Goal: Task Accomplishment & Management: Manage account settings

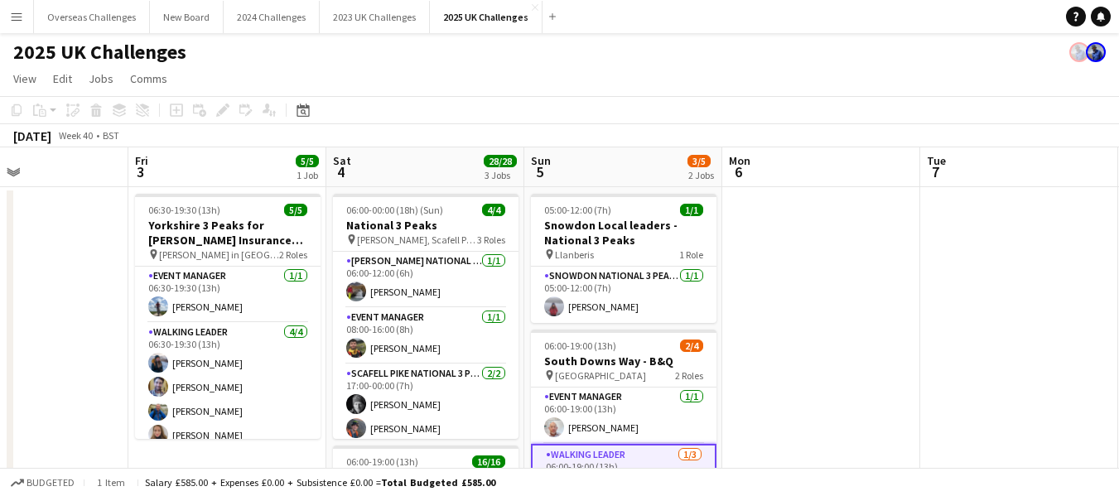
scroll to position [0, 468]
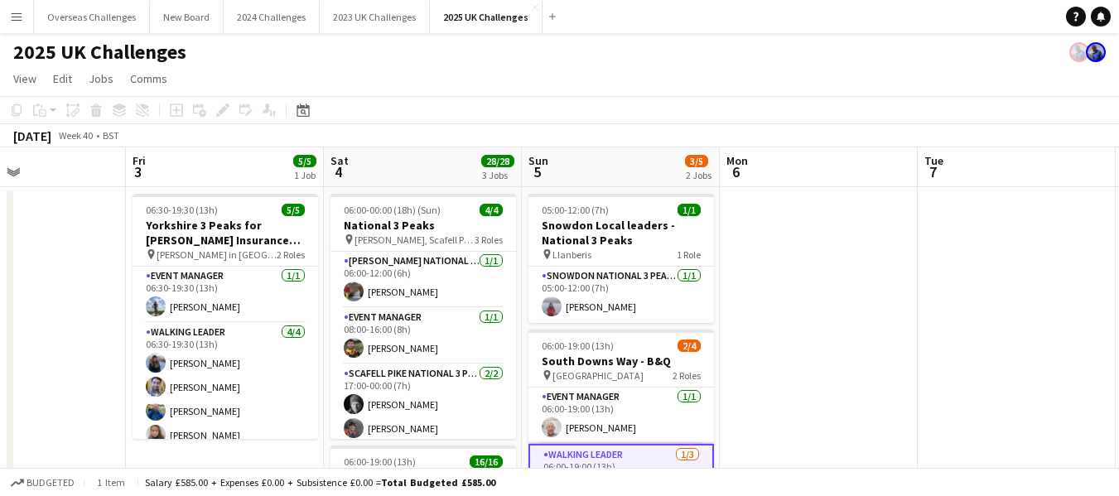
drag, startPoint x: 207, startPoint y: 287, endPoint x: 243, endPoint y: 290, distance: 35.7
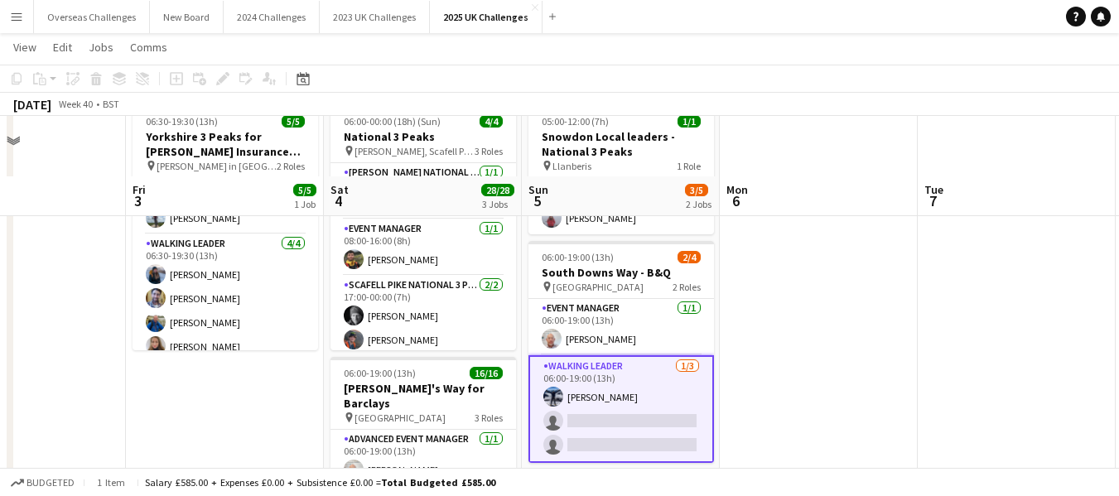
scroll to position [166, 0]
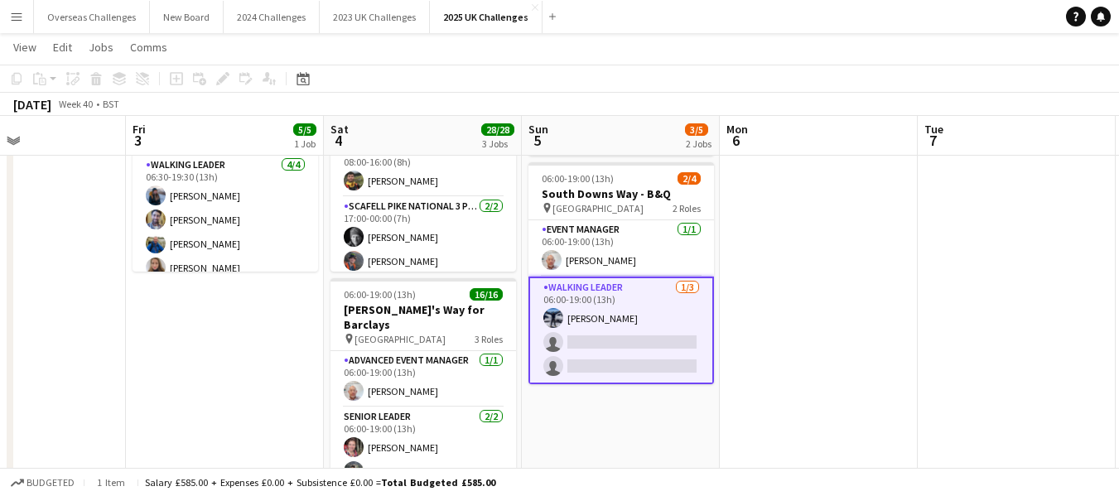
click at [635, 345] on app-card-role "Walking Leader [DATE] 06:00-19:00 (13h) [PERSON_NAME] single-neutral-actions si…" at bounding box center [621, 331] width 186 height 108
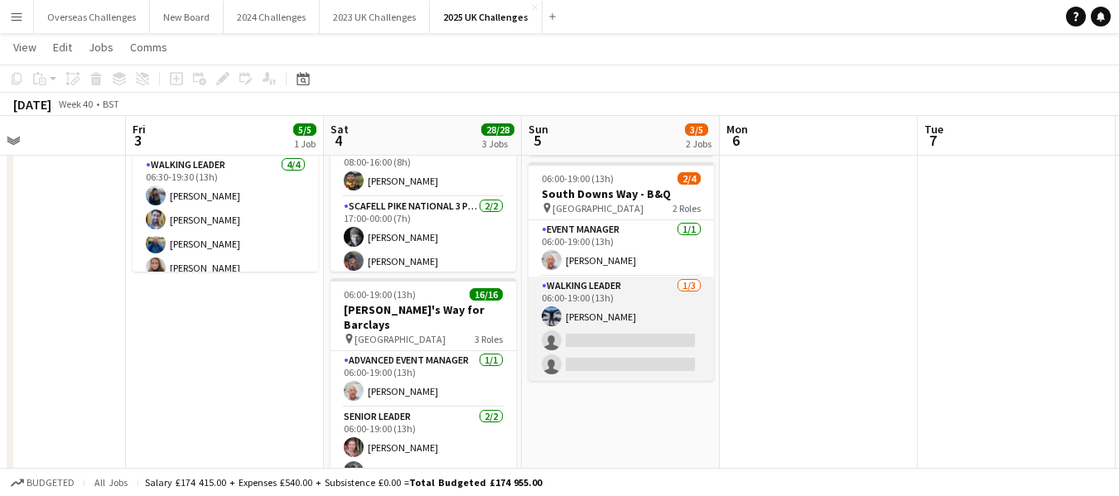
click at [586, 303] on app-card-role "Walking Leader [DATE] 06:00-19:00 (13h) [PERSON_NAME] single-neutral-actions si…" at bounding box center [621, 329] width 186 height 104
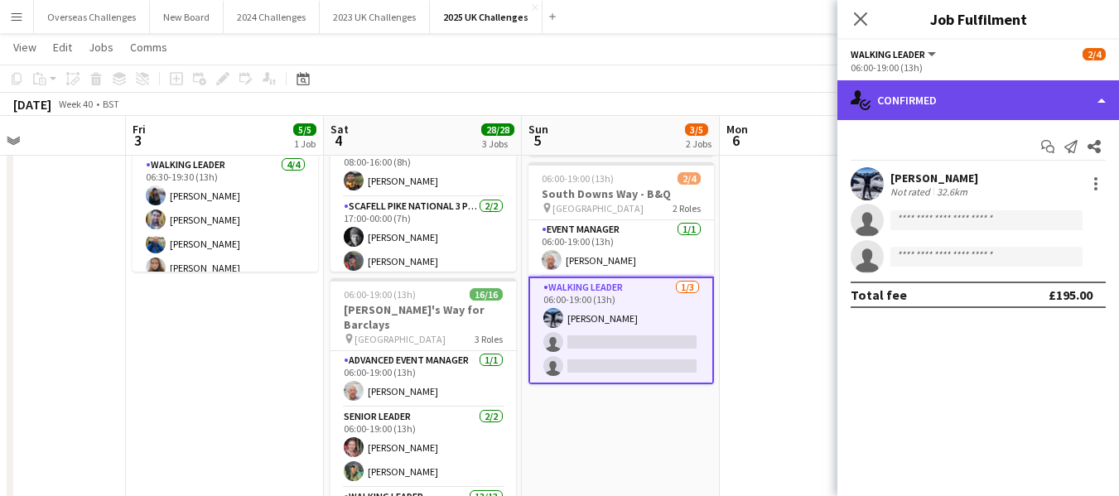
click at [889, 101] on div "single-neutral-actions-check-2 Confirmed" at bounding box center [978, 100] width 282 height 40
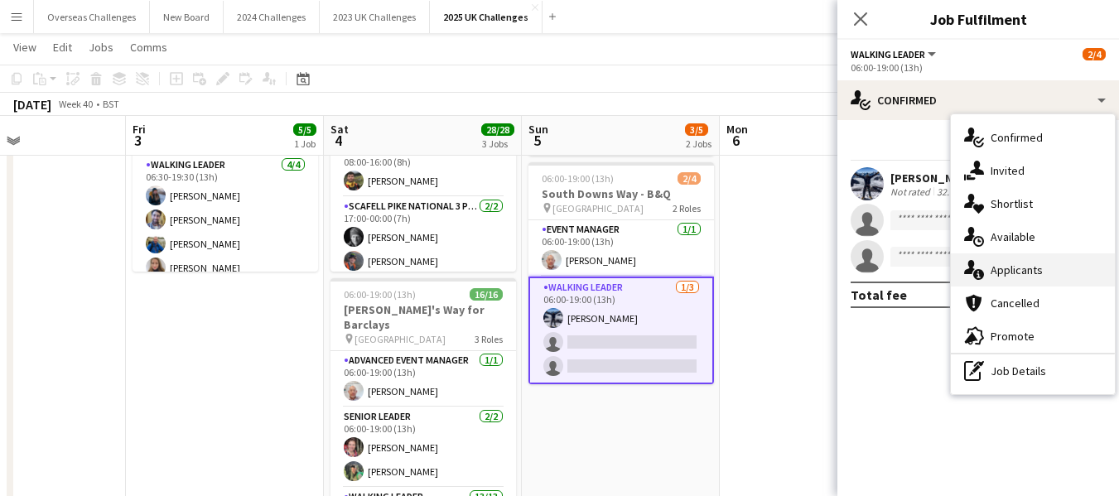
click at [1014, 265] on div "single-neutral-actions-information Applicants" at bounding box center [1033, 269] width 164 height 33
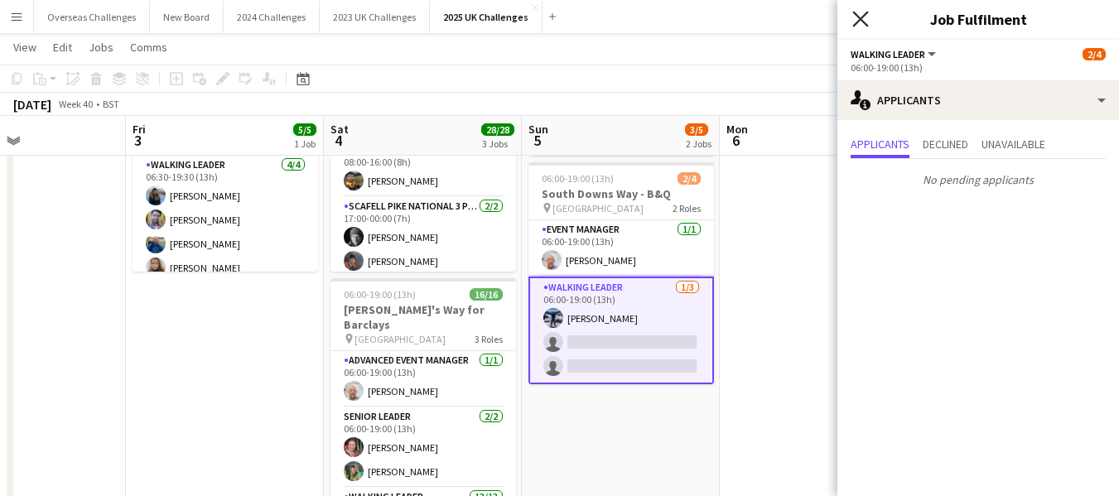
click at [865, 16] on icon at bounding box center [860, 19] width 16 height 16
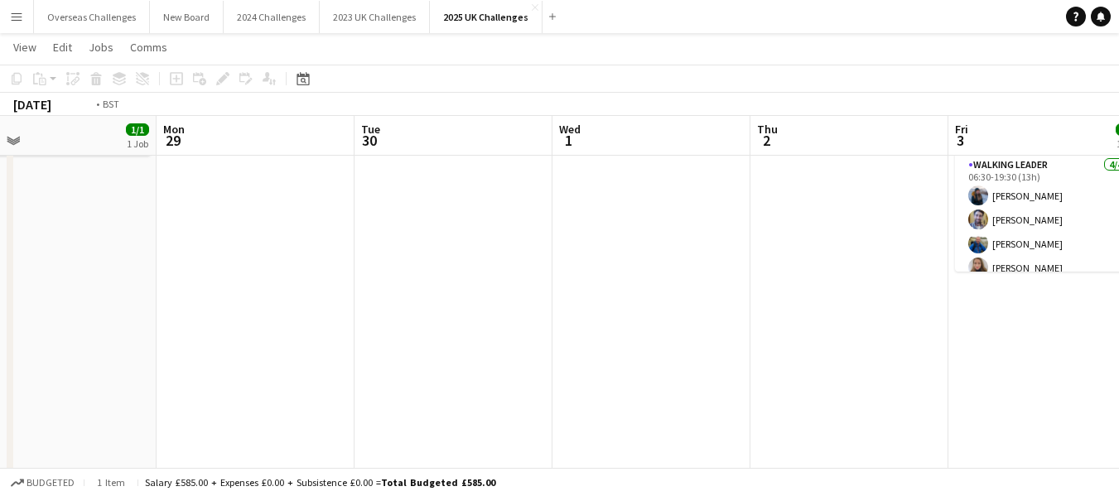
scroll to position [0, 437]
drag, startPoint x: 276, startPoint y: 360, endPoint x: 1131, endPoint y: 283, distance: 858.3
click at [1118, 283] on html "Menu Boards Boards Boards All jobs Status Workforce Workforce My Workforce Recr…" at bounding box center [559, 373] width 1119 height 1079
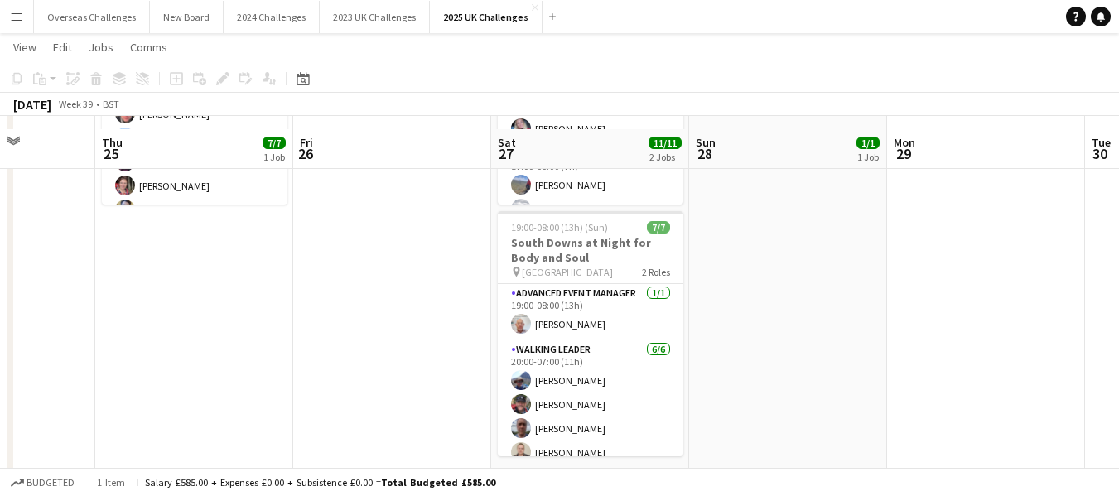
scroll to position [249, 0]
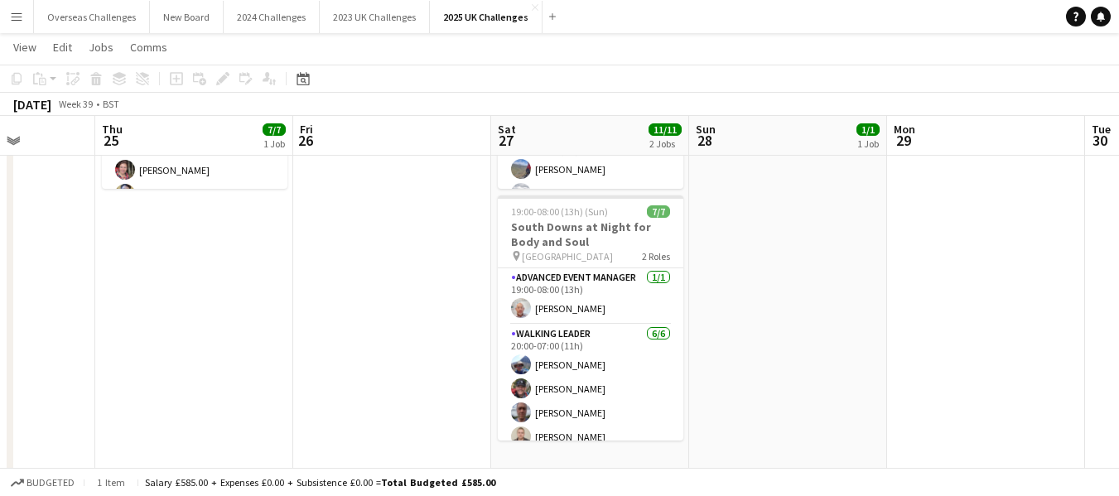
drag, startPoint x: 295, startPoint y: 294, endPoint x: 1026, endPoint y: 269, distance: 731.0
click at [1026, 269] on app-calendar-viewport "Mon 22 Tue 23 Wed 24 Thu 25 7/7 1 Job Fri 26 Sat 27 11/11 2 Jobs Sun 28 1/1 1 J…" at bounding box center [559, 309] width 1119 height 986
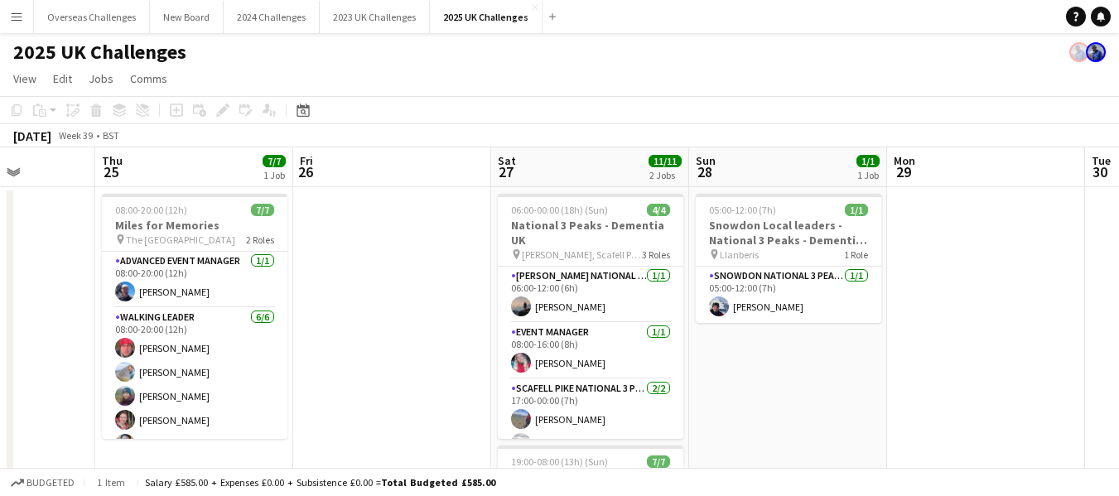
scroll to position [83, 0]
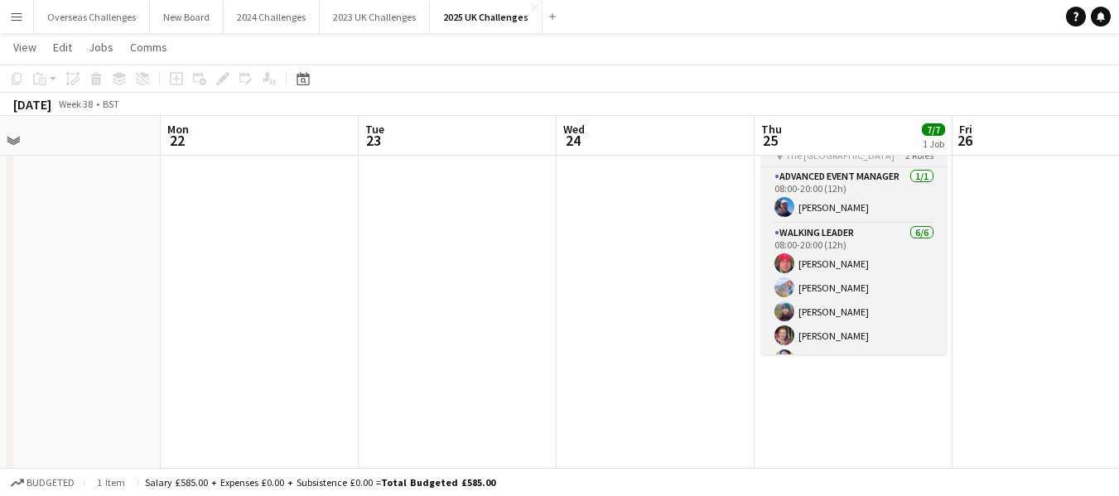
drag, startPoint x: 408, startPoint y: 299, endPoint x: 944, endPoint y: 205, distance: 544.1
click at [1118, 205] on html "Menu Boards Boards Boards All jobs Status Workforce Workforce My Workforce Recr…" at bounding box center [559, 456] width 1119 height 1079
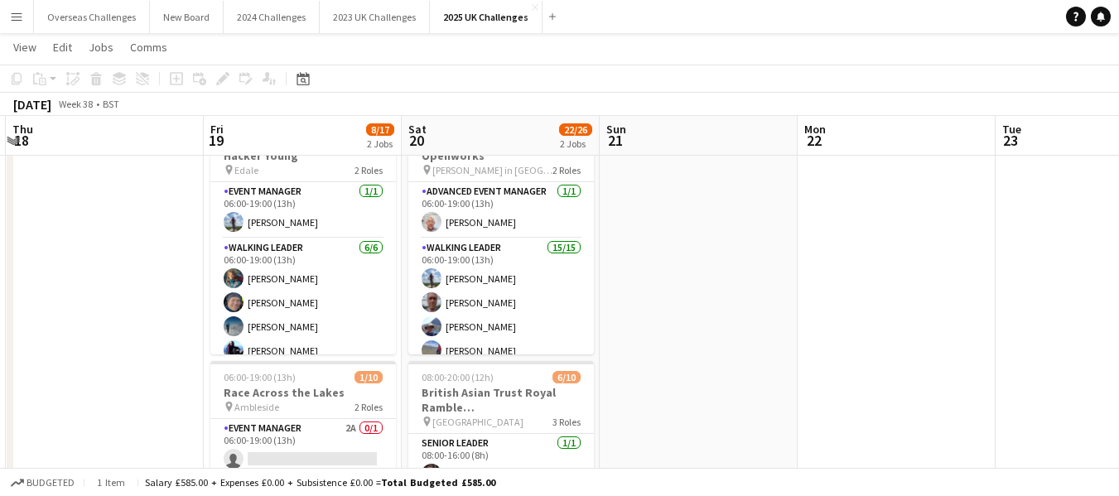
scroll to position [0, 389]
drag, startPoint x: 305, startPoint y: 229, endPoint x: 933, endPoint y: 226, distance: 627.9
click at [933, 226] on app-calendar-viewport "Tue 16 Wed 17 Thu 18 Fri 19 8/17 2 Jobs Sat 20 22/26 2 Jobs Sun 21 Mon 22 Tue 2…" at bounding box center [559, 475] width 1119 height 986
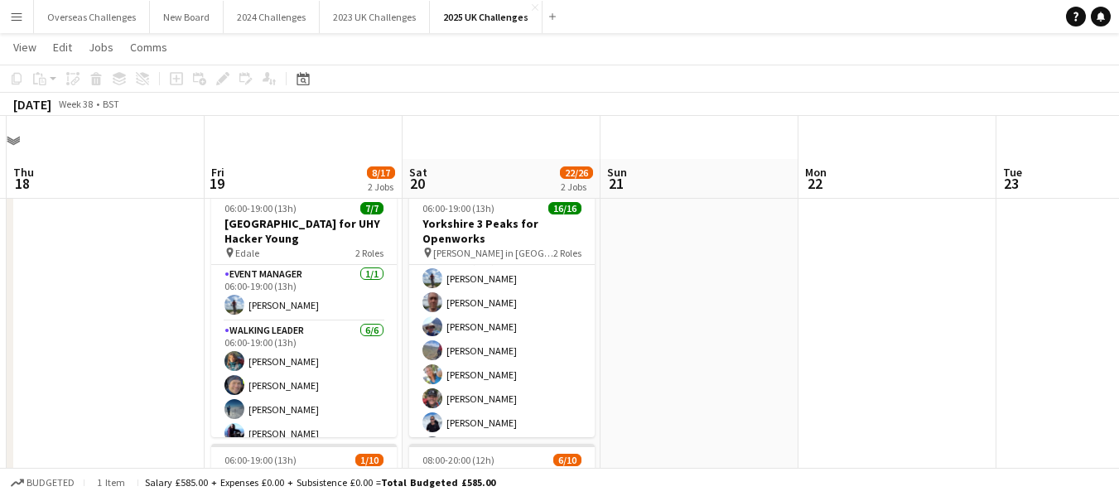
scroll to position [249, 0]
